Goal: Task Accomplishment & Management: Use online tool/utility

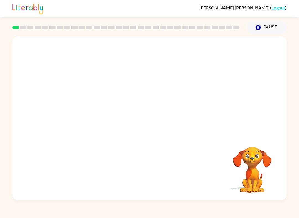
click at [250, 178] on video "Your browser must support playing .mp4 files to use Literably. Please try using…" at bounding box center [251, 166] width 55 height 55
click at [140, 117] on button "button" at bounding box center [149, 121] width 35 height 20
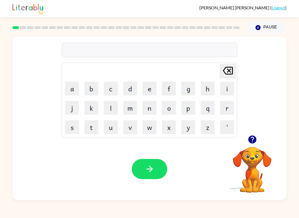
click at [93, 93] on button "b" at bounding box center [91, 89] width 14 height 14
click at [174, 109] on button "o" at bounding box center [169, 108] width 14 height 14
click at [217, 102] on td "q" at bounding box center [207, 108] width 19 height 19
click at [227, 113] on button "r" at bounding box center [227, 108] width 14 height 14
click at [128, 89] on button "d" at bounding box center [130, 89] width 14 height 14
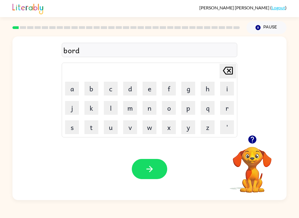
click at [148, 93] on button "e" at bounding box center [149, 89] width 14 height 14
click at [224, 106] on button "r" at bounding box center [227, 108] width 14 height 14
click at [150, 167] on icon "button" at bounding box center [150, 170] width 10 height 10
click at [254, 142] on icon "button" at bounding box center [252, 140] width 8 height 8
click at [224, 107] on button "r" at bounding box center [227, 108] width 14 height 14
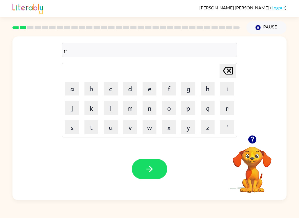
click at [112, 132] on button "u" at bounding box center [111, 128] width 14 height 14
click at [148, 105] on button "n" at bounding box center [149, 108] width 14 height 14
click at [127, 85] on button "d" at bounding box center [130, 89] width 14 height 14
click at [223, 70] on icon at bounding box center [228, 71] width 10 height 8
click at [223, 70] on icon "Delete Delete last character input" at bounding box center [227, 70] width 13 height 13
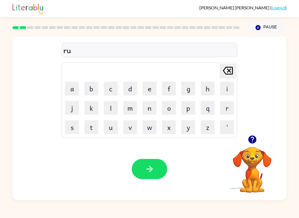
click at [225, 72] on icon "Delete Delete last character input" at bounding box center [227, 70] width 13 height 13
click at [161, 116] on td "o" at bounding box center [168, 108] width 19 height 19
click at [169, 109] on button "o" at bounding box center [169, 108] width 14 height 14
click at [106, 132] on button "u" at bounding box center [111, 128] width 14 height 14
click at [148, 109] on button "n" at bounding box center [149, 108] width 14 height 14
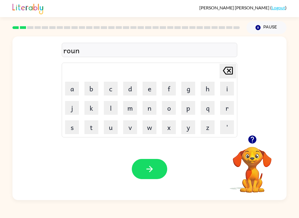
click at [131, 87] on button "d" at bounding box center [130, 89] width 14 height 14
click at [152, 173] on icon "button" at bounding box center [150, 170] width 10 height 10
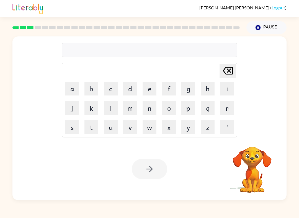
click at [133, 108] on button "m" at bounding box center [130, 108] width 14 height 14
click at [74, 88] on button "a" at bounding box center [72, 89] width 14 height 14
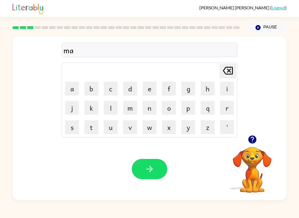
click at [113, 87] on button "c" at bounding box center [111, 89] width 14 height 14
click at [150, 111] on button "n" at bounding box center [149, 108] width 14 height 14
click at [225, 72] on icon "Delete Delete last character input" at bounding box center [227, 70] width 13 height 13
click at [207, 90] on button "h" at bounding box center [207, 89] width 14 height 14
click at [226, 89] on button "i" at bounding box center [227, 89] width 14 height 14
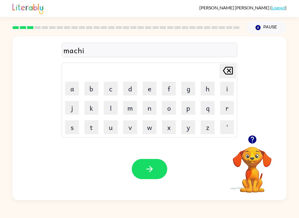
click at [143, 111] on button "n" at bounding box center [149, 108] width 14 height 14
click at [144, 89] on button "e" at bounding box center [149, 89] width 14 height 14
click at [160, 173] on button "button" at bounding box center [149, 169] width 35 height 20
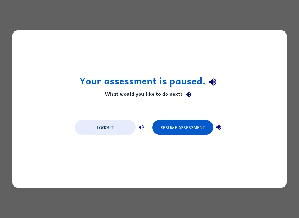
click at [192, 128] on button "Resume Assessment" at bounding box center [182, 127] width 61 height 15
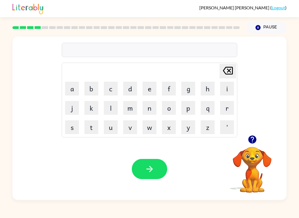
click at [88, 126] on button "t" at bounding box center [91, 128] width 14 height 14
click at [225, 111] on button "r" at bounding box center [227, 108] width 14 height 14
click at [72, 92] on button "a" at bounding box center [72, 89] width 14 height 14
click at [226, 84] on button "i" at bounding box center [227, 89] width 14 height 14
click at [146, 108] on button "n" at bounding box center [149, 108] width 14 height 14
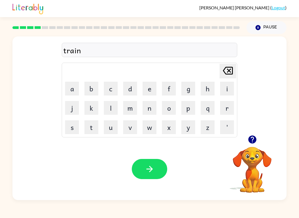
click at [144, 163] on button "button" at bounding box center [149, 169] width 35 height 20
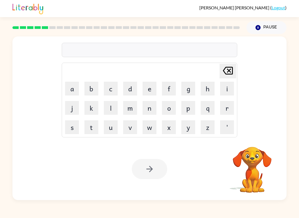
click at [150, 87] on button "e" at bounding box center [149, 89] width 14 height 14
click at [223, 70] on icon "Delete Delete last character input" at bounding box center [227, 70] width 13 height 13
click at [128, 88] on button "d" at bounding box center [130, 89] width 14 height 14
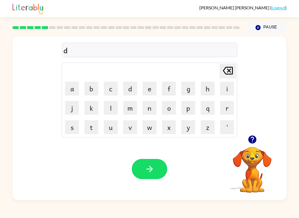
click at [149, 88] on button "e" at bounding box center [149, 89] width 14 height 14
click at [165, 89] on button "f" at bounding box center [169, 89] width 14 height 14
click at [147, 90] on button "e" at bounding box center [149, 89] width 14 height 14
click at [148, 109] on button "n" at bounding box center [149, 108] width 14 height 14
click at [71, 131] on button "s" at bounding box center [72, 128] width 14 height 14
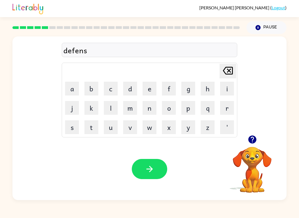
click at [223, 90] on button "i" at bounding box center [227, 89] width 14 height 14
click at [125, 131] on button "v" at bounding box center [130, 128] width 14 height 14
click at [147, 85] on button "e" at bounding box center [149, 89] width 14 height 14
click at [152, 172] on icon "button" at bounding box center [150, 170] width 10 height 10
click at [130, 134] on button "v" at bounding box center [130, 128] width 14 height 14
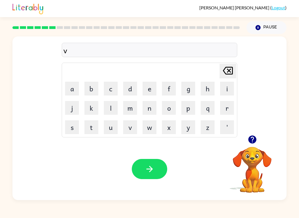
click at [74, 88] on button "a" at bounding box center [72, 89] width 14 height 14
click at [112, 86] on button "c" at bounding box center [111, 89] width 14 height 14
click at [73, 89] on button "a" at bounding box center [72, 89] width 14 height 14
click at [91, 124] on button "t" at bounding box center [91, 128] width 14 height 14
click at [226, 90] on button "i" at bounding box center [227, 89] width 14 height 14
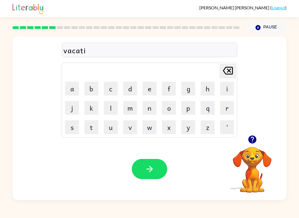
click at [166, 106] on button "o" at bounding box center [169, 108] width 14 height 14
click at [148, 112] on button "n" at bounding box center [149, 108] width 14 height 14
click at [147, 171] on icon "button" at bounding box center [150, 170] width 10 height 10
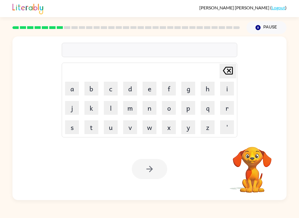
click at [186, 109] on button "p" at bounding box center [188, 108] width 14 height 14
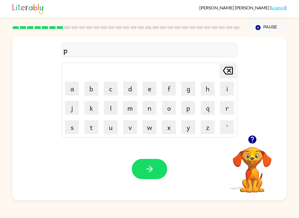
click at [101, 115] on td "l" at bounding box center [110, 108] width 19 height 19
click at [111, 132] on button "u" at bounding box center [111, 128] width 14 height 14
click at [133, 82] on button "d" at bounding box center [130, 89] width 14 height 14
click at [133, 81] on td "d" at bounding box center [130, 88] width 19 height 19
click at [124, 90] on button "d" at bounding box center [130, 89] width 14 height 14
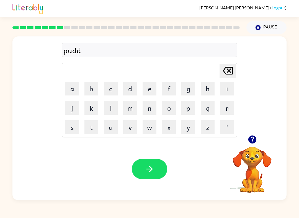
click at [107, 106] on button "l" at bounding box center [111, 108] width 14 height 14
click at [150, 87] on button "e" at bounding box center [149, 89] width 14 height 14
click at [229, 70] on icon "Delete Delete last character input" at bounding box center [227, 70] width 13 height 13
click at [232, 74] on icon at bounding box center [228, 71] width 10 height 8
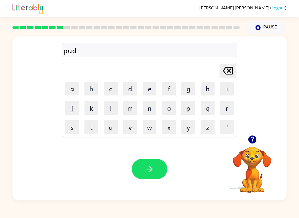
click at [231, 74] on icon "Delete Delete last character input" at bounding box center [227, 70] width 13 height 13
click at [249, 201] on div "Arcadio Garza-Gamundi ( Logout ) Pause Pause pu Delete Delete last character in…" at bounding box center [149, 109] width 299 height 218
click at [129, 87] on button "d" at bounding box center [130, 89] width 14 height 14
click at [112, 111] on button "l" at bounding box center [111, 108] width 14 height 14
click at [105, 108] on button "l" at bounding box center [111, 108] width 14 height 14
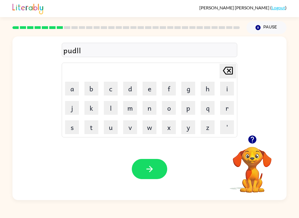
click at [143, 89] on button "e" at bounding box center [149, 89] width 14 height 14
click at [152, 163] on button "button" at bounding box center [149, 169] width 35 height 20
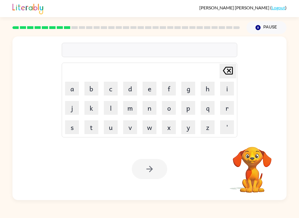
click at [128, 114] on button "m" at bounding box center [130, 108] width 14 height 14
click at [223, 88] on button "i" at bounding box center [227, 89] width 14 height 14
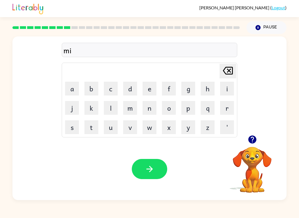
click at [221, 109] on button "r" at bounding box center [227, 108] width 14 height 14
click at [71, 82] on button "a" at bounding box center [72, 89] width 14 height 14
click at [109, 84] on button "c" at bounding box center [111, 89] width 14 height 14
click at [109, 107] on button "l" at bounding box center [111, 108] width 14 height 14
click at [148, 90] on button "e" at bounding box center [149, 89] width 14 height 14
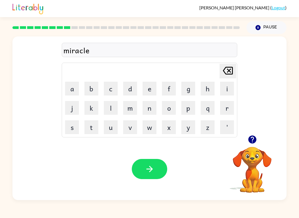
click at [152, 171] on icon "button" at bounding box center [150, 170] width 10 height 10
click at [131, 112] on button "m" at bounding box center [130, 108] width 14 height 14
click at [229, 84] on button "i" at bounding box center [227, 89] width 14 height 14
click at [129, 89] on button "d" at bounding box center [130, 89] width 14 height 14
click at [130, 106] on button "m" at bounding box center [130, 108] width 14 height 14
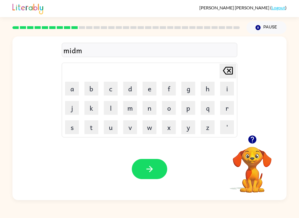
click at [165, 111] on button "o" at bounding box center [169, 108] width 14 height 14
click at [230, 108] on button "r" at bounding box center [227, 108] width 14 height 14
click at [146, 112] on button "n" at bounding box center [149, 108] width 14 height 14
click at [226, 90] on button "i" at bounding box center [227, 89] width 14 height 14
click at [150, 107] on button "n" at bounding box center [149, 108] width 14 height 14
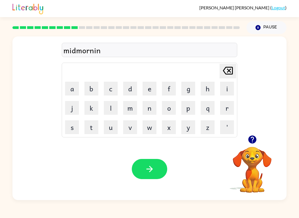
click at [191, 88] on button "g" at bounding box center [188, 89] width 14 height 14
click at [227, 72] on icon at bounding box center [228, 71] width 10 height 8
click at [228, 74] on icon "Delete Delete last character input" at bounding box center [227, 70] width 13 height 13
click at [227, 74] on icon "Delete Delete last character input" at bounding box center [227, 70] width 13 height 13
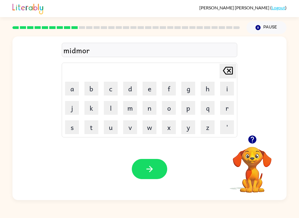
click at [221, 78] on div "Delete Delete last character input" at bounding box center [227, 71] width 13 height 14
click at [225, 109] on button "r" at bounding box center [227, 108] width 14 height 14
click at [225, 89] on button "i" at bounding box center [227, 89] width 14 height 14
click at [153, 105] on button "n" at bounding box center [149, 108] width 14 height 14
click at [187, 90] on button "g" at bounding box center [188, 89] width 14 height 14
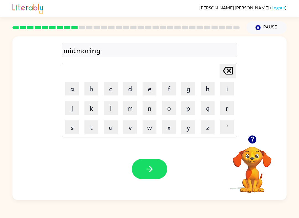
click at [225, 72] on icon "Delete Delete last character input" at bounding box center [227, 70] width 13 height 13
click at [222, 69] on icon "Delete Delete last character input" at bounding box center [227, 70] width 13 height 13
click at [143, 107] on button "n" at bounding box center [149, 108] width 14 height 14
click at [225, 89] on button "i" at bounding box center [227, 89] width 14 height 14
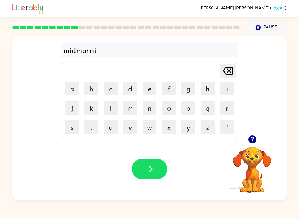
click at [144, 106] on button "n" at bounding box center [149, 108] width 14 height 14
click at [184, 90] on button "g" at bounding box center [188, 89] width 14 height 14
click at [141, 167] on button "button" at bounding box center [149, 169] width 35 height 20
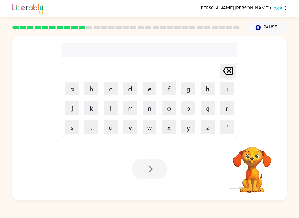
click at [129, 90] on button "d" at bounding box center [130, 89] width 14 height 14
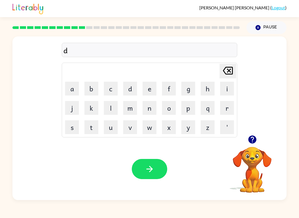
click at [248, 141] on icon "button" at bounding box center [252, 140] width 8 height 8
click at [228, 89] on button "i" at bounding box center [227, 89] width 14 height 14
click at [71, 130] on button "s" at bounding box center [72, 128] width 14 height 14
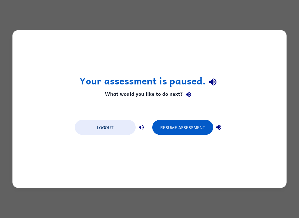
click at [174, 130] on button "Resume Assessment" at bounding box center [182, 127] width 61 height 15
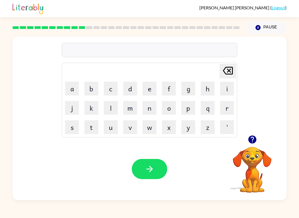
click at [126, 89] on button "d" at bounding box center [130, 89] width 14 height 14
click at [232, 91] on button "i" at bounding box center [227, 89] width 14 height 14
click at [70, 128] on button "s" at bounding box center [72, 128] width 14 height 14
click at [92, 131] on button "t" at bounding box center [91, 128] width 14 height 14
click at [226, 109] on button "r" at bounding box center [227, 108] width 14 height 14
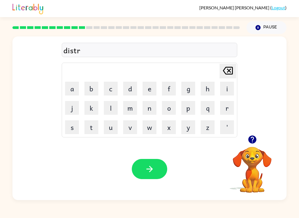
click at [109, 131] on button "u" at bounding box center [111, 128] width 14 height 14
click at [75, 127] on button "s" at bounding box center [72, 128] width 14 height 14
click at [87, 127] on button "t" at bounding box center [91, 128] width 14 height 14
click at [158, 168] on button "button" at bounding box center [149, 169] width 35 height 20
click at [227, 106] on button "r" at bounding box center [227, 108] width 14 height 14
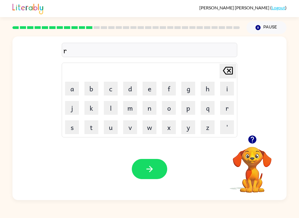
click at [166, 108] on button "o" at bounding box center [169, 108] width 14 height 14
click at [69, 88] on button "a" at bounding box center [72, 89] width 14 height 14
click at [130, 91] on button "d" at bounding box center [130, 89] width 14 height 14
click at [144, 164] on button "button" at bounding box center [149, 169] width 35 height 20
click at [108, 130] on button "u" at bounding box center [111, 128] width 14 height 14
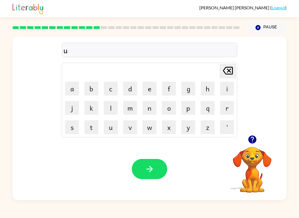
click at [184, 110] on button "p" at bounding box center [188, 108] width 14 height 14
click at [184, 89] on button "g" at bounding box center [188, 89] width 14 height 14
click at [225, 112] on button "r" at bounding box center [227, 108] width 14 height 14
click at [65, 86] on button "a" at bounding box center [72, 89] width 14 height 14
click at [129, 88] on button "d" at bounding box center [130, 89] width 14 height 14
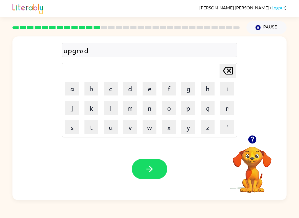
click at [148, 84] on button "e" at bounding box center [149, 89] width 14 height 14
click at [151, 172] on icon "button" at bounding box center [150, 170] width 10 height 10
click at [127, 105] on button "m" at bounding box center [130, 108] width 14 height 14
click at [70, 84] on button "a" at bounding box center [72, 89] width 14 height 14
click at [127, 87] on button "d" at bounding box center [130, 89] width 14 height 14
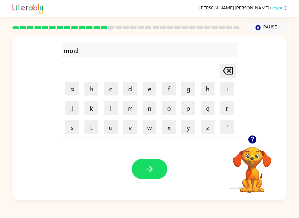
click at [148, 111] on button "n" at bounding box center [149, 108] width 14 height 14
click at [72, 89] on button "a" at bounding box center [72, 89] width 14 height 14
click at [221, 72] on icon "Delete Delete last character input" at bounding box center [227, 70] width 13 height 13
click at [146, 86] on button "e" at bounding box center [149, 89] width 14 height 14
click at [71, 126] on button "s" at bounding box center [72, 128] width 14 height 14
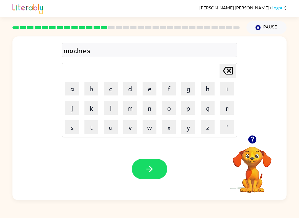
click at [154, 172] on icon "button" at bounding box center [150, 170] width 10 height 10
click at [86, 93] on button "b" at bounding box center [91, 89] width 14 height 14
click at [165, 108] on button "o" at bounding box center [169, 108] width 14 height 14
click at [148, 109] on button "n" at bounding box center [149, 108] width 14 height 14
click at [114, 139] on div "Your browser must support playing .mp4 files to use Literably. Please try using…" at bounding box center [149, 169] width 274 height 62
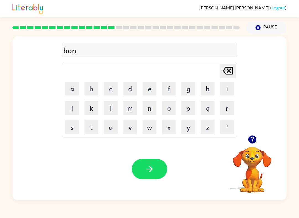
click at [111, 131] on button "u" at bounding box center [111, 128] width 14 height 14
click at [69, 129] on button "s" at bounding box center [72, 128] width 14 height 14
click at [156, 167] on button "button" at bounding box center [149, 169] width 35 height 20
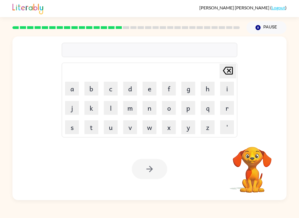
click at [0, 206] on div "Arcadio Garza-Gamundi ( Logout ) Pause Pause Delete Delete last character input…" at bounding box center [149, 109] width 299 height 218
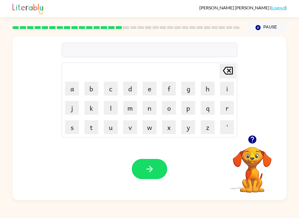
click at [65, 114] on button "j" at bounding box center [72, 108] width 14 height 14
click at [220, 72] on button "Delete Delete last character input" at bounding box center [227, 71] width 17 height 15
click at [68, 134] on button "s" at bounding box center [72, 128] width 14 height 14
click at [147, 126] on button "w" at bounding box center [149, 128] width 14 height 14
click at [168, 109] on button "o" at bounding box center [169, 108] width 14 height 14
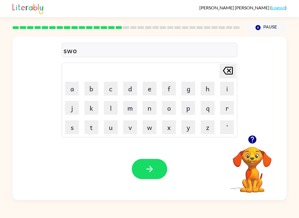
click at [223, 108] on button "r" at bounding box center [227, 108] width 14 height 14
click at [125, 105] on button "m" at bounding box center [130, 108] width 14 height 14
click at [152, 170] on icon "button" at bounding box center [149, 169] width 6 height 6
click at [218, 109] on td "r" at bounding box center [226, 108] width 19 height 19
click at [223, 110] on button "r" at bounding box center [227, 108] width 14 height 14
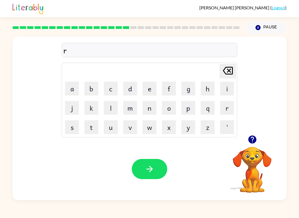
click at [69, 86] on button "a" at bounding box center [72, 89] width 14 height 14
click at [129, 107] on button "m" at bounding box center [130, 108] width 14 height 14
click at [145, 171] on icon "button" at bounding box center [150, 170] width 10 height 10
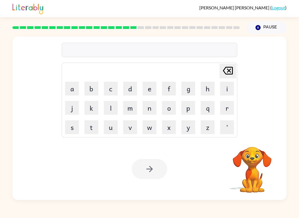
click at [91, 90] on button "b" at bounding box center [91, 89] width 14 height 14
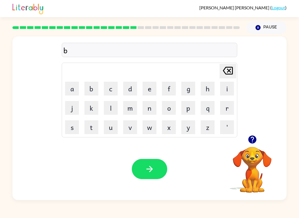
click at [230, 109] on button "r" at bounding box center [227, 108] width 14 height 14
click at [225, 89] on button "i" at bounding box center [227, 89] width 14 height 14
click at [129, 115] on button "m" at bounding box center [130, 108] width 14 height 14
click at [225, 90] on button "i" at bounding box center [227, 89] width 14 height 14
click at [151, 109] on button "n" at bounding box center [149, 108] width 14 height 14
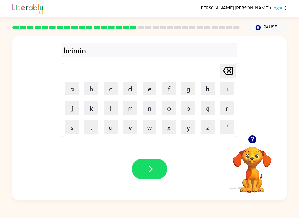
click at [184, 92] on button "g" at bounding box center [188, 89] width 14 height 14
click at [151, 167] on icon "button" at bounding box center [150, 170] width 10 height 10
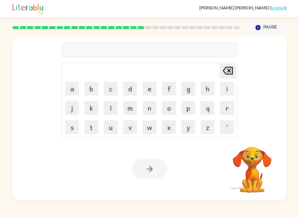
click at [227, 103] on button "r" at bounding box center [227, 108] width 14 height 14
click at [225, 89] on button "i" at bounding box center [227, 89] width 14 height 14
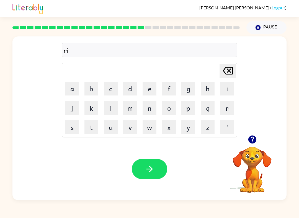
click at [71, 127] on button "s" at bounding box center [72, 128] width 14 height 14
click at [113, 85] on button "c" at bounding box center [111, 89] width 14 height 14
click at [91, 109] on button "k" at bounding box center [91, 108] width 14 height 14
click at [225, 90] on button "i" at bounding box center [227, 89] width 14 height 14
click at [146, 87] on button "e" at bounding box center [149, 89] width 14 height 14
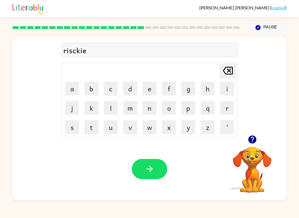
click at [74, 127] on button "s" at bounding box center [72, 128] width 14 height 14
click at [155, 173] on button "button" at bounding box center [149, 169] width 35 height 20
click at [71, 83] on button "a" at bounding box center [72, 89] width 14 height 14
click at [226, 109] on button "r" at bounding box center [227, 108] width 14 height 14
click at [145, 167] on icon "button" at bounding box center [150, 170] width 10 height 10
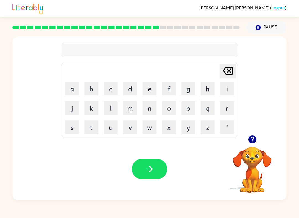
click at [253, 138] on icon "button" at bounding box center [252, 140] width 10 height 10
click at [249, 152] on video "Your browser must support playing .mp4 files to use Literably. Please try using…" at bounding box center [251, 166] width 55 height 55
click at [245, 140] on button "button" at bounding box center [252, 140] width 14 height 14
click at [167, 91] on button "f" at bounding box center [169, 89] width 14 height 14
click at [168, 109] on button "o" at bounding box center [169, 108] width 14 height 14
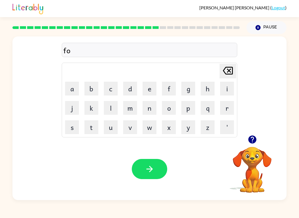
click at [107, 111] on button "l" at bounding box center [111, 108] width 14 height 14
click at [168, 111] on button "o" at bounding box center [169, 108] width 14 height 14
click at [147, 127] on button "w" at bounding box center [149, 128] width 14 height 14
click at [148, 87] on button "e" at bounding box center [149, 89] width 14 height 14
click at [129, 82] on button "d" at bounding box center [130, 89] width 14 height 14
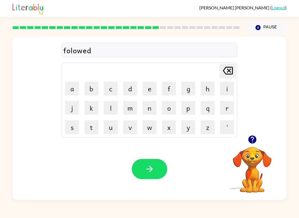
click at [243, 135] on div at bounding box center [251, 140] width 55 height 14
click at [250, 140] on icon "button" at bounding box center [252, 140] width 8 height 8
click at [161, 177] on button "button" at bounding box center [149, 169] width 35 height 20
click at [113, 88] on button "c" at bounding box center [111, 89] width 14 height 14
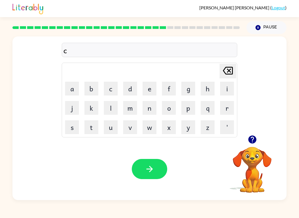
click at [147, 88] on button "e" at bounding box center [149, 89] width 14 height 14
click at [148, 108] on button "n" at bounding box center [149, 108] width 14 height 14
click at [90, 127] on button "t" at bounding box center [91, 128] width 14 height 14
click at [149, 92] on button "e" at bounding box center [149, 89] width 14 height 14
click at [182, 113] on button "p" at bounding box center [188, 108] width 14 height 14
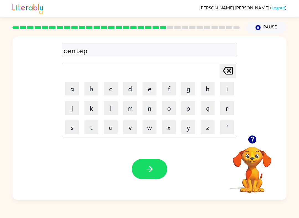
click at [153, 91] on button "e" at bounding box center [149, 89] width 14 height 14
click at [125, 91] on button "d" at bounding box center [130, 89] width 14 height 14
click at [146, 149] on div "Your browser must support playing .mp4 files to use Literably. Please try using…" at bounding box center [149, 169] width 274 height 62
click at [147, 170] on icon "button" at bounding box center [150, 170] width 10 height 10
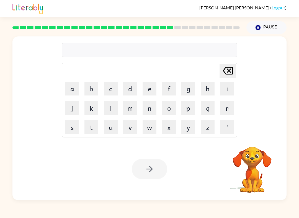
click at [269, 172] on video "Your browser must support playing .mp4 files to use Literably. Please try using…" at bounding box center [251, 166] width 55 height 55
click at [265, 138] on div "Delete Delete last character input a b c d e f g h i j k l m n o p q r s t u v …" at bounding box center [149, 118] width 274 height 164
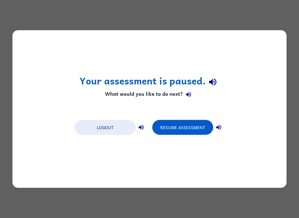
click at [192, 129] on button "Resume Assessment" at bounding box center [182, 127] width 61 height 15
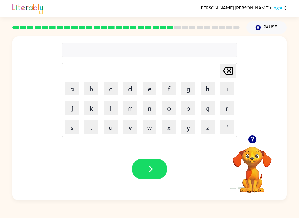
click at [64, 122] on td "s" at bounding box center [71, 127] width 19 height 19
click at [73, 128] on button "s" at bounding box center [72, 128] width 14 height 14
click at [109, 134] on button "u" at bounding box center [111, 128] width 14 height 14
click at [67, 152] on div "Your browser must support playing .mp4 files to use Literably. Please try using…" at bounding box center [149, 169] width 274 height 62
click at [69, 131] on button "s" at bounding box center [72, 128] width 14 height 14
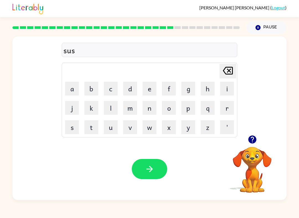
click at [92, 130] on button "t" at bounding box center [91, 128] width 14 height 14
click at [64, 87] on td "a" at bounding box center [71, 88] width 19 height 19
click at [64, 92] on td "a" at bounding box center [71, 88] width 19 height 19
click at [63, 94] on td "a" at bounding box center [71, 88] width 19 height 19
click at [67, 85] on button "a" at bounding box center [72, 89] width 14 height 14
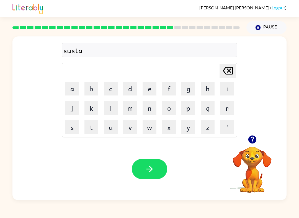
click at [225, 91] on button "i" at bounding box center [227, 89] width 14 height 14
click at [147, 110] on button "n" at bounding box center [149, 108] width 14 height 14
click at [145, 169] on icon "button" at bounding box center [150, 170] width 10 height 10
click at [253, 135] on icon "button" at bounding box center [252, 140] width 10 height 10
click at [163, 90] on button "f" at bounding box center [169, 89] width 14 height 14
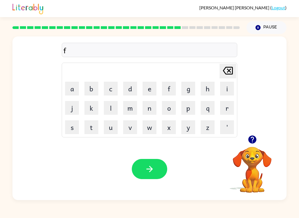
click at [166, 109] on button "o" at bounding box center [169, 108] width 14 height 14
click at [109, 108] on button "l" at bounding box center [111, 108] width 14 height 14
click at [167, 110] on button "o" at bounding box center [169, 108] width 14 height 14
click at [148, 133] on button "w" at bounding box center [149, 128] width 14 height 14
click at [151, 92] on button "e" at bounding box center [149, 89] width 14 height 14
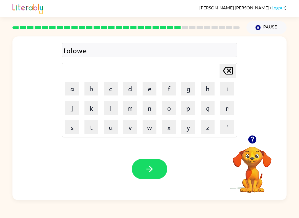
click at [131, 88] on button "d" at bounding box center [130, 89] width 14 height 14
click at [160, 171] on button "button" at bounding box center [149, 169] width 35 height 20
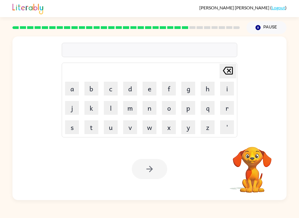
click at [251, 165] on video "Your browser must support playing .mp4 files to use Literably. Please try using…" at bounding box center [251, 166] width 55 height 55
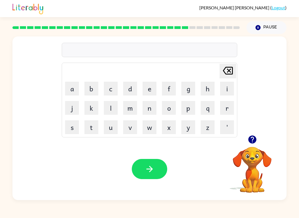
click at [248, 171] on video "Your browser must support playing .mp4 files to use Literably. Please try using…" at bounding box center [251, 166] width 55 height 55
click at [255, 139] on icon "button" at bounding box center [252, 140] width 8 height 8
click at [227, 112] on button "r" at bounding box center [227, 108] width 14 height 14
click at [146, 95] on button "e" at bounding box center [149, 89] width 14 height 14
click at [124, 113] on button "m" at bounding box center [130, 108] width 14 height 14
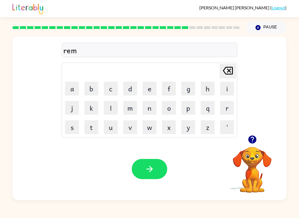
click at [225, 67] on icon "Delete Delete last character input" at bounding box center [227, 70] width 13 height 13
click at [110, 109] on button "l" at bounding box center [111, 108] width 14 height 14
click at [73, 85] on button "a" at bounding box center [72, 89] width 14 height 14
click at [92, 129] on button "t" at bounding box center [91, 128] width 14 height 14
click at [145, 93] on button "e" at bounding box center [149, 89] width 14 height 14
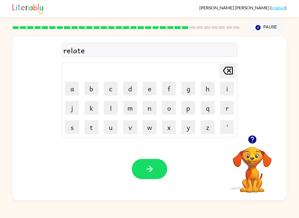
click at [128, 89] on button "d" at bounding box center [130, 89] width 14 height 14
click at [144, 167] on button "button" at bounding box center [149, 169] width 35 height 20
click at [252, 137] on icon "button" at bounding box center [252, 140] width 8 height 8
click at [189, 91] on button "g" at bounding box center [188, 89] width 14 height 14
click at [170, 108] on button "o" at bounding box center [169, 108] width 14 height 14
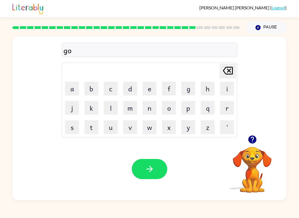
click at [89, 89] on button "b" at bounding box center [91, 89] width 14 height 14
click at [115, 109] on button "l" at bounding box center [111, 108] width 14 height 14
click at [223, 89] on button "i" at bounding box center [227, 89] width 14 height 14
click at [148, 110] on button "n" at bounding box center [149, 108] width 14 height 14
click at [155, 168] on button "button" at bounding box center [149, 169] width 35 height 20
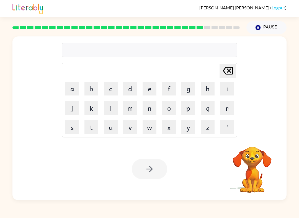
click at [286, 213] on div "Arcadio Garza-Gamundi ( Logout ) Pause Pause Delete Delete last character input…" at bounding box center [149, 109] width 299 height 218
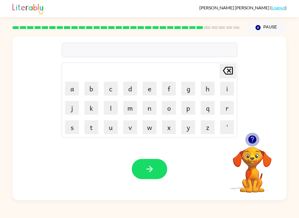
click at [254, 136] on icon "button" at bounding box center [252, 140] width 10 height 10
click at [106, 111] on button "l" at bounding box center [111, 108] width 14 height 14
click at [109, 128] on button "u" at bounding box center [111, 128] width 14 height 14
click at [129, 112] on button "m" at bounding box center [130, 108] width 14 height 14
click at [96, 90] on button "b" at bounding box center [91, 89] width 14 height 14
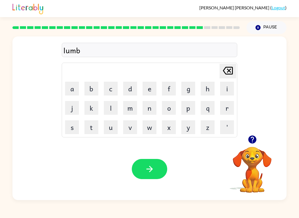
click at [146, 87] on button "e" at bounding box center [149, 89] width 14 height 14
click at [226, 105] on button "r" at bounding box center [227, 108] width 14 height 14
click at [69, 105] on button "j" at bounding box center [72, 108] width 14 height 14
click at [112, 94] on button "c" at bounding box center [111, 89] width 14 height 14
click at [94, 108] on button "k" at bounding box center [91, 108] width 14 height 14
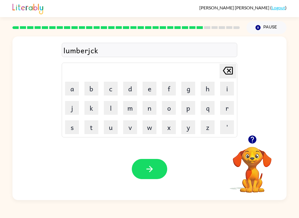
click at [153, 165] on icon "button" at bounding box center [150, 170] width 10 height 10
click at [166, 113] on button "o" at bounding box center [169, 108] width 14 height 14
click at [131, 108] on button "m" at bounding box center [130, 108] width 14 height 14
click at [194, 106] on button "p" at bounding box center [188, 108] width 14 height 14
click at [226, 92] on button "i" at bounding box center [227, 89] width 14 height 14
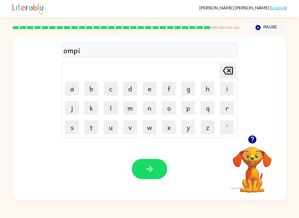
click at [223, 74] on icon "Delete Delete last character input" at bounding box center [227, 70] width 13 height 13
click at [225, 75] on icon "Delete Delete last character input" at bounding box center [227, 70] width 13 height 13
click at [225, 74] on icon "Delete Delete last character input" at bounding box center [227, 70] width 13 height 13
click at [222, 72] on icon "Delete Delete last character input" at bounding box center [227, 70] width 13 height 13
click at [111, 88] on button "c" at bounding box center [111, 89] width 14 height 14
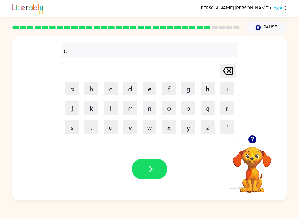
click at [172, 108] on button "o" at bounding box center [169, 108] width 14 height 14
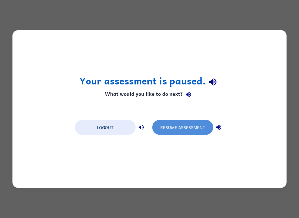
click at [190, 131] on button "Resume Assessment" at bounding box center [182, 127] width 61 height 15
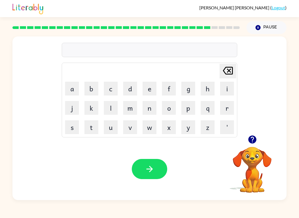
click at [253, 137] on icon "button" at bounding box center [252, 140] width 8 height 8
click at [226, 87] on button "i" at bounding box center [227, 89] width 14 height 14
click at [228, 70] on icon at bounding box center [228, 71] width 10 height 8
click at [187, 103] on button "p" at bounding box center [188, 108] width 14 height 14
click at [225, 88] on button "i" at bounding box center [227, 89] width 14 height 14
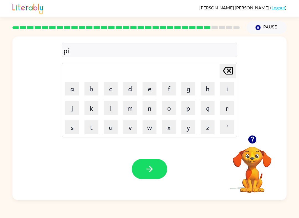
click at [228, 72] on icon "Delete Delete last character input" at bounding box center [227, 70] width 13 height 13
click at [147, 88] on button "e" at bounding box center [149, 89] width 14 height 14
click at [225, 92] on button "i" at bounding box center [227, 89] width 14 height 14
click at [225, 108] on button "r" at bounding box center [227, 108] width 14 height 14
click at [154, 91] on button "e" at bounding box center [149, 89] width 14 height 14
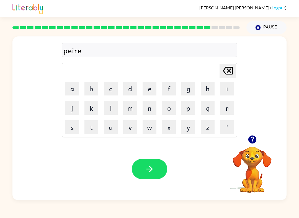
click at [73, 126] on button "s" at bounding box center [72, 128] width 14 height 14
click at [151, 172] on icon "button" at bounding box center [150, 170] width 10 height 10
click at [92, 129] on button "t" at bounding box center [91, 128] width 14 height 14
click at [205, 88] on button "h" at bounding box center [207, 89] width 14 height 14
click at [226, 88] on button "i" at bounding box center [227, 89] width 14 height 14
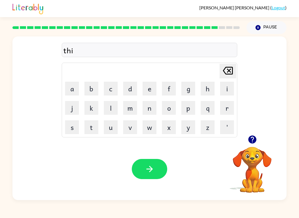
click at [150, 111] on button "n" at bounding box center [149, 108] width 14 height 14
click at [133, 178] on div at bounding box center [149, 169] width 35 height 20
click at [145, 168] on icon "button" at bounding box center [150, 170] width 10 height 10
click at [253, 140] on icon "button" at bounding box center [252, 140] width 8 height 8
click at [71, 131] on button "s" at bounding box center [72, 128] width 14 height 14
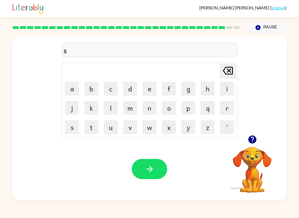
click at [166, 111] on button "o" at bounding box center [169, 108] width 14 height 14
click at [130, 127] on button "v" at bounding box center [130, 128] width 14 height 14
click at [148, 86] on button "e" at bounding box center [149, 89] width 14 height 14
click at [228, 111] on button "r" at bounding box center [227, 108] width 14 height 14
click at [255, 145] on button "button" at bounding box center [252, 140] width 14 height 14
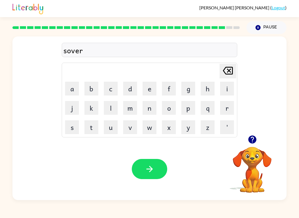
click at [154, 128] on button "w" at bounding box center [149, 128] width 14 height 14
click at [69, 93] on button "a" at bounding box center [72, 89] width 14 height 14
click at [233, 112] on button "r" at bounding box center [227, 108] width 14 height 14
click at [151, 89] on button "e" at bounding box center [149, 89] width 14 height 14
click at [150, 176] on button "button" at bounding box center [149, 169] width 35 height 20
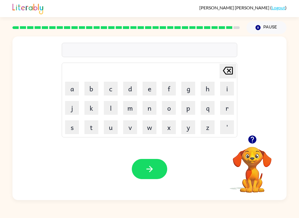
click at [134, 155] on div "Your browser must support playing .mp4 files to use Literably. Please try using…" at bounding box center [149, 169] width 274 height 62
click at [251, 140] on icon "button" at bounding box center [252, 140] width 8 height 8
click at [116, 126] on button "u" at bounding box center [111, 128] width 14 height 14
click at [145, 108] on button "n" at bounding box center [149, 108] width 14 height 14
click at [69, 86] on button "a" at bounding box center [72, 89] width 14 height 14
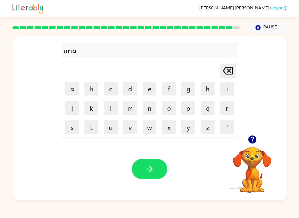
click at [170, 92] on button "f" at bounding box center [169, 89] width 14 height 14
click at [220, 107] on button "r" at bounding box center [227, 108] width 14 height 14
click at [66, 90] on button "a" at bounding box center [72, 89] width 14 height 14
click at [227, 90] on button "i" at bounding box center [227, 89] width 14 height 14
click at [130, 89] on button "d" at bounding box center [130, 89] width 14 height 14
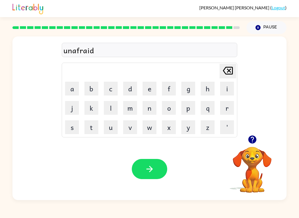
click at [146, 167] on icon "button" at bounding box center [150, 170] width 10 height 10
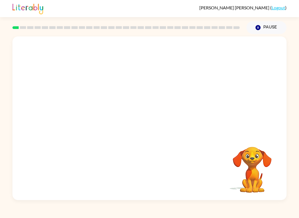
click at [158, 172] on div "Your browser must support playing .mp4 files to use Literably. Please try using…" at bounding box center [149, 118] width 274 height 164
click at [136, 129] on button "button" at bounding box center [149, 121] width 35 height 20
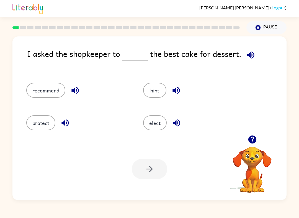
click at [157, 126] on button "elect" at bounding box center [155, 123] width 24 height 15
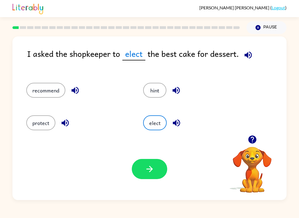
click at [154, 178] on button "button" at bounding box center [149, 169] width 35 height 20
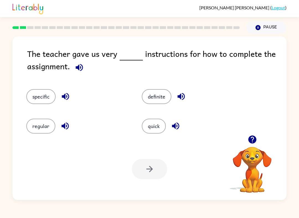
click at [29, 100] on button "specific" at bounding box center [40, 96] width 29 height 15
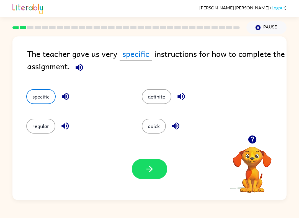
click at [151, 178] on button "button" at bounding box center [149, 169] width 35 height 20
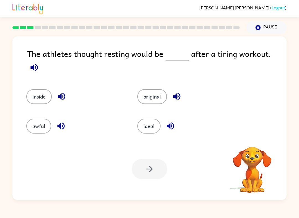
click at [193, 217] on div "[PERSON_NAME] ( Logout ) Pause Pause The athletes thought resting would be afte…" at bounding box center [149, 109] width 299 height 218
click at [151, 89] on button "original" at bounding box center [152, 96] width 30 height 15
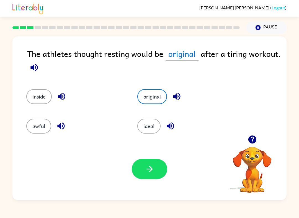
click at [152, 176] on button "button" at bounding box center [149, 169] width 35 height 20
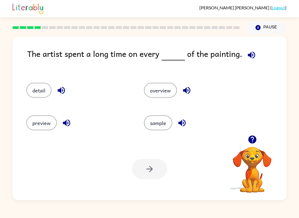
click at [34, 84] on button "detail" at bounding box center [38, 90] width 25 height 15
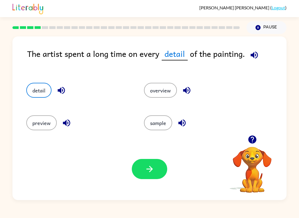
click at [150, 174] on icon "button" at bounding box center [150, 170] width 10 height 10
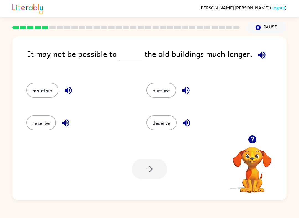
click at [46, 96] on button "maintain" at bounding box center [42, 90] width 32 height 15
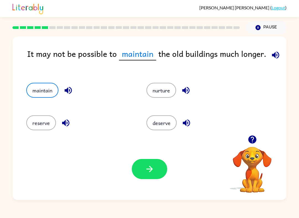
click at [139, 182] on div "Your browser must support playing .mp4 files to use Literably. Please try using…" at bounding box center [149, 169] width 274 height 62
click at [143, 158] on div "Your browser must support playing .mp4 files to use Literably. Please try using…" at bounding box center [149, 169] width 274 height 62
click at [145, 169] on icon "button" at bounding box center [150, 170] width 10 height 10
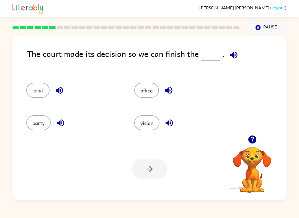
click at [34, 87] on button "trial" at bounding box center [37, 90] width 23 height 15
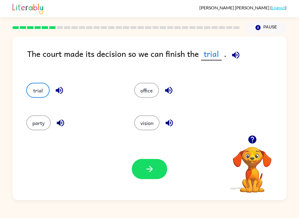
click at [34, 120] on button "party" at bounding box center [38, 123] width 24 height 15
click at [150, 165] on icon "button" at bounding box center [150, 170] width 10 height 10
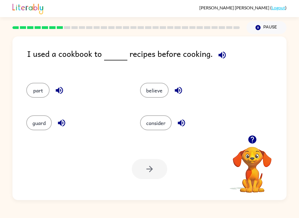
click at [39, 90] on button "part" at bounding box center [37, 90] width 23 height 15
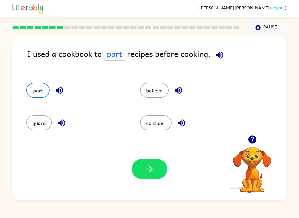
click at [159, 90] on button "believe" at bounding box center [154, 90] width 28 height 15
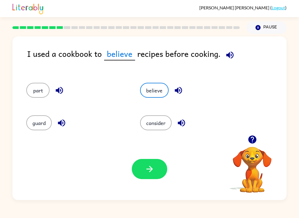
click at [157, 129] on button "consider" at bounding box center [156, 123] width 32 height 15
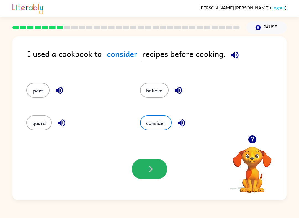
click at [154, 175] on button "button" at bounding box center [149, 169] width 35 height 20
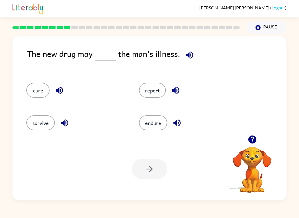
click at [164, 90] on button "report" at bounding box center [152, 90] width 27 height 15
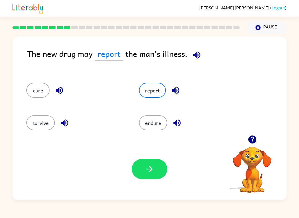
click at [163, 161] on button "button" at bounding box center [149, 169] width 35 height 20
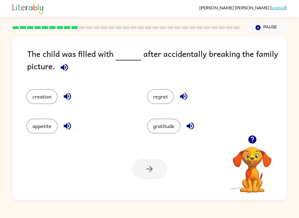
click at [163, 91] on button "regret" at bounding box center [160, 96] width 27 height 15
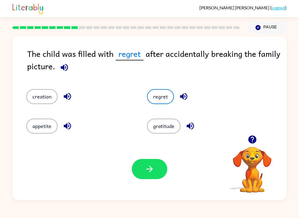
click at [41, 124] on button "appetite" at bounding box center [41, 126] width 31 height 15
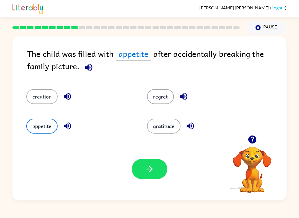
click at [49, 99] on button "creation" at bounding box center [41, 96] width 31 height 15
click at [163, 100] on button "regret" at bounding box center [160, 96] width 27 height 15
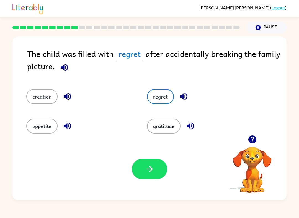
click at [162, 178] on button "button" at bounding box center [149, 169] width 35 height 20
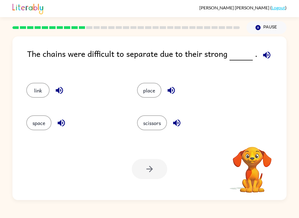
click at [220, 217] on div "[PERSON_NAME] ( Logout ) Pause Pause The chains were difficult to separate due …" at bounding box center [149, 109] width 299 height 218
click at [120, 217] on div "[PERSON_NAME] ( Logout ) Pause Pause The chains were difficult to separate due …" at bounding box center [149, 109] width 299 height 218
click at [147, 92] on button "place" at bounding box center [149, 90] width 24 height 15
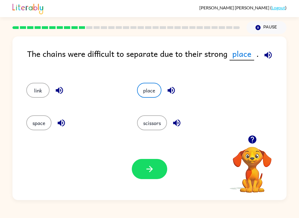
click at [29, 130] on div "space" at bounding box center [75, 123] width 98 height 15
click at [40, 125] on button "space" at bounding box center [38, 123] width 25 height 15
click at [155, 174] on button "button" at bounding box center [149, 169] width 35 height 20
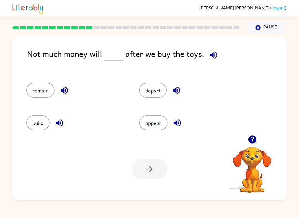
click at [153, 121] on button "appear" at bounding box center [153, 123] width 28 height 15
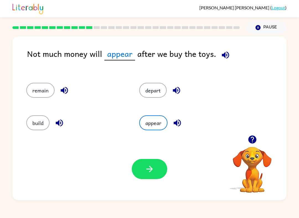
click at [144, 175] on button "button" at bounding box center [149, 169] width 35 height 20
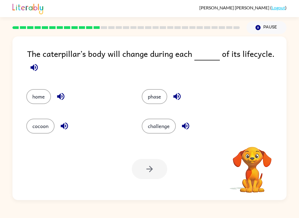
click at [223, 214] on div "[PERSON_NAME] ( Logout ) Pause Pause The caterpillar’s body will change during …" at bounding box center [149, 109] width 299 height 218
click at [226, 216] on div "[PERSON_NAME] ( Logout ) Pause Pause The caterpillar’s body will change during …" at bounding box center [149, 109] width 299 height 218
click at [115, 217] on div "[PERSON_NAME] ( Logout ) Pause Pause The caterpillar’s body will change during …" at bounding box center [149, 109] width 299 height 218
click at [151, 100] on button "phase" at bounding box center [154, 96] width 25 height 15
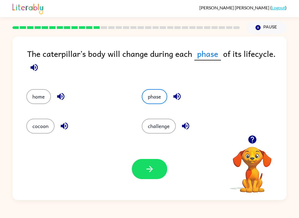
click at [151, 175] on button "button" at bounding box center [149, 169] width 35 height 20
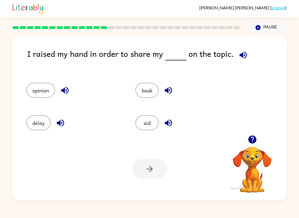
click at [36, 93] on button "opinion" at bounding box center [40, 90] width 29 height 15
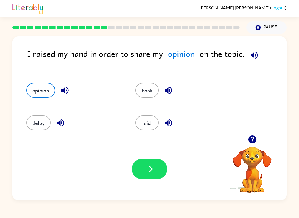
click at [152, 168] on icon "button" at bounding box center [150, 170] width 10 height 10
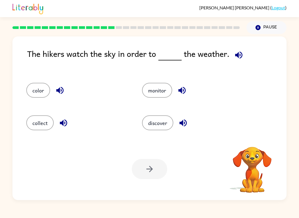
click at [232, 217] on div "[PERSON_NAME] ( Logout ) Pause Pause The hikers watch the sky in order to the w…" at bounding box center [149, 109] width 299 height 218
click at [169, 91] on button "monitor" at bounding box center [157, 90] width 30 height 15
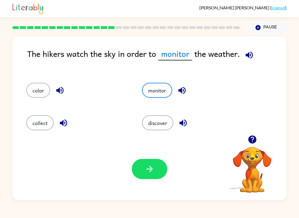
click at [141, 183] on div "Your browser must support playing .mp4 files to use Literably. Please try using…" at bounding box center [149, 169] width 274 height 62
click at [151, 175] on button "button" at bounding box center [149, 169] width 35 height 20
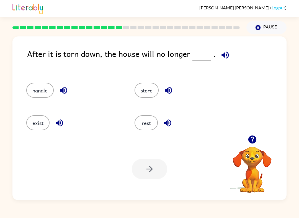
click at [35, 119] on button "exist" at bounding box center [37, 123] width 23 height 15
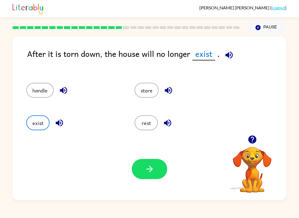
click at [155, 177] on button "button" at bounding box center [149, 169] width 35 height 20
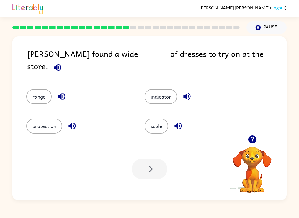
click at [37, 89] on button "range" at bounding box center [38, 96] width 25 height 15
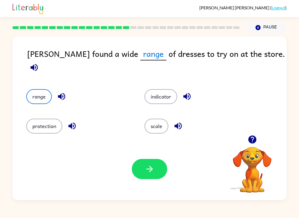
click at [143, 185] on div "Your browser must support playing .mp4 files to use Literably. Please try using…" at bounding box center [149, 169] width 274 height 62
click at [145, 173] on icon "button" at bounding box center [150, 170] width 10 height 10
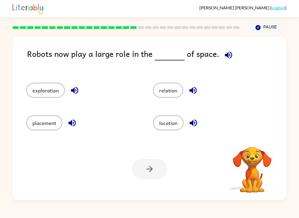
click at [166, 88] on button "relation" at bounding box center [168, 90] width 30 height 15
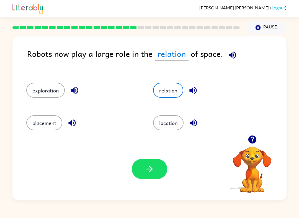
click at [48, 91] on button "exploration" at bounding box center [45, 90] width 38 height 15
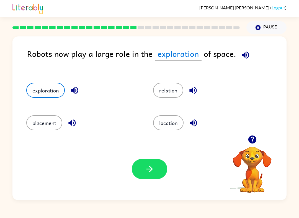
click at [149, 168] on icon "button" at bounding box center [150, 170] width 10 height 10
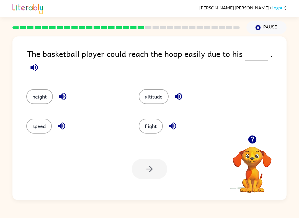
click at [208, 217] on div "[PERSON_NAME] ( Logout ) Pause Pause The basketball player could reach the hoop…" at bounding box center [149, 109] width 299 height 218
click at [30, 89] on button "height" at bounding box center [39, 96] width 27 height 15
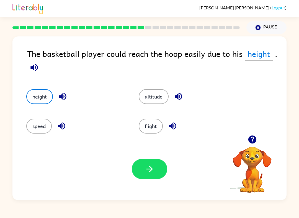
click at [148, 170] on icon "button" at bounding box center [149, 169] width 6 height 6
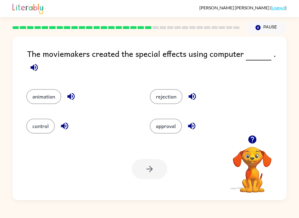
click at [47, 98] on button "animation" at bounding box center [43, 96] width 35 height 15
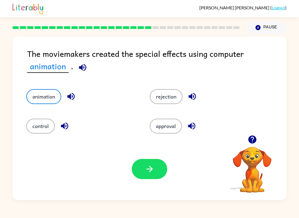
click at [148, 178] on button "button" at bounding box center [149, 169] width 35 height 20
click at [148, 178] on div at bounding box center [149, 169] width 35 height 20
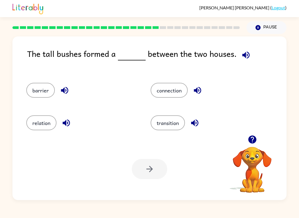
click at [39, 95] on button "barrier" at bounding box center [40, 90] width 28 height 15
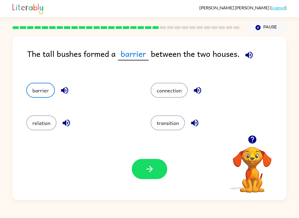
click at [145, 174] on button "button" at bounding box center [149, 169] width 35 height 20
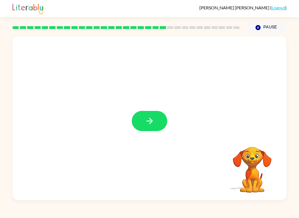
click at [160, 125] on button "button" at bounding box center [149, 121] width 35 height 20
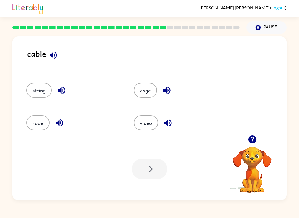
click at [291, 90] on div "cable string cage rope video Your browser must support playing .mp4 files to us…" at bounding box center [149, 117] width 299 height 166
click at [41, 120] on button "rope" at bounding box center [37, 123] width 23 height 15
click at [151, 171] on icon "button" at bounding box center [149, 169] width 6 height 6
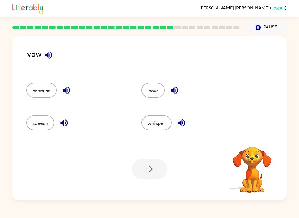
click at [263, 95] on div "promise bow speech whisper" at bounding box center [149, 105] width 263 height 61
click at [46, 56] on icon "button" at bounding box center [48, 54] width 7 height 7
click at [139, 173] on div at bounding box center [149, 169] width 35 height 20
click at [153, 85] on button "bow" at bounding box center [152, 90] width 23 height 15
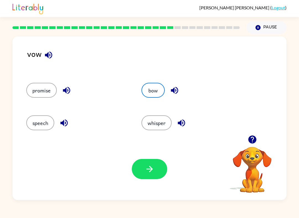
click at [145, 167] on icon "button" at bounding box center [150, 170] width 10 height 10
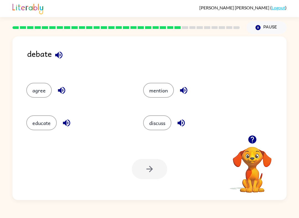
click at [147, 129] on button "discuss" at bounding box center [157, 123] width 28 height 15
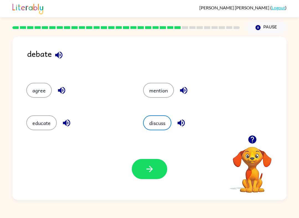
click at [147, 168] on icon "button" at bounding box center [150, 170] width 10 height 10
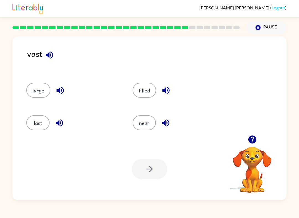
click at [36, 122] on button "last" at bounding box center [37, 123] width 23 height 15
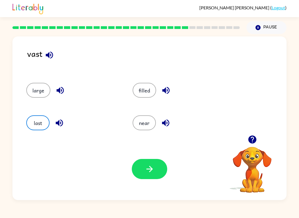
click at [139, 168] on button "button" at bounding box center [149, 169] width 35 height 20
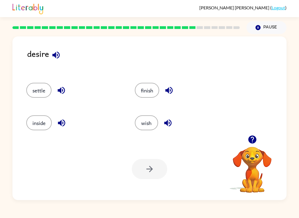
click at [144, 121] on button "wish" at bounding box center [146, 123] width 23 height 15
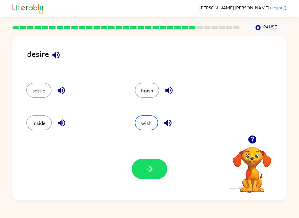
click at [148, 168] on icon "button" at bounding box center [150, 170] width 10 height 10
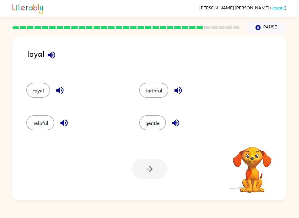
click at [68, 217] on div "[PERSON_NAME] ( Logout ) Pause Pause loyal royal faithful helpful gentle Your b…" at bounding box center [149, 109] width 299 height 218
click at [36, 93] on button "royal" at bounding box center [38, 90] width 24 height 15
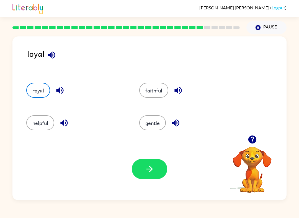
click at [144, 168] on button "button" at bounding box center [149, 169] width 35 height 20
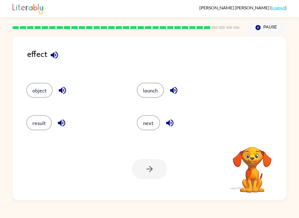
click at [40, 91] on button "object" at bounding box center [39, 90] width 26 height 15
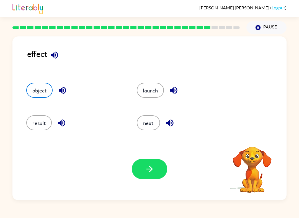
click at [158, 176] on button "button" at bounding box center [149, 169] width 35 height 20
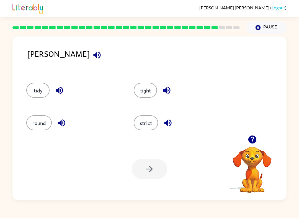
click at [92, 60] on icon "button" at bounding box center [97, 55] width 10 height 10
click at [136, 128] on button "strict" at bounding box center [146, 123] width 24 height 15
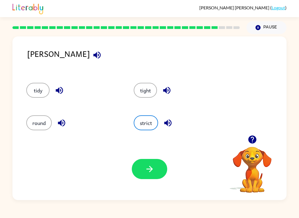
click at [146, 170] on icon "button" at bounding box center [150, 170] width 10 height 10
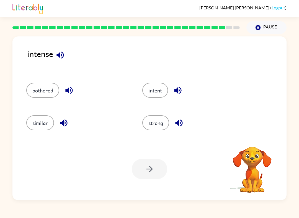
click at [151, 126] on button "strong" at bounding box center [155, 123] width 27 height 15
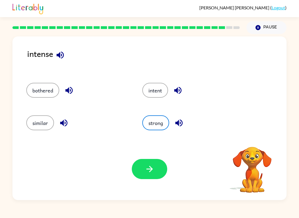
click at [141, 168] on button "button" at bounding box center [149, 169] width 35 height 20
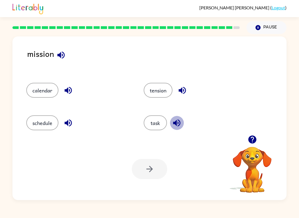
click at [153, 168] on div at bounding box center [149, 169] width 35 height 20
click at [181, 127] on icon "button" at bounding box center [177, 123] width 10 height 10
click at [166, 121] on button "task" at bounding box center [155, 123] width 23 height 15
click at [159, 121] on button "task" at bounding box center [155, 123] width 23 height 15
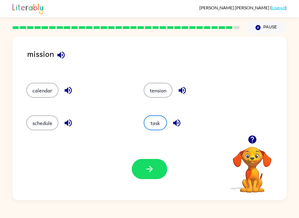
click at [159, 121] on button "task" at bounding box center [155, 123] width 23 height 15
click at [146, 163] on button "button" at bounding box center [149, 169] width 35 height 20
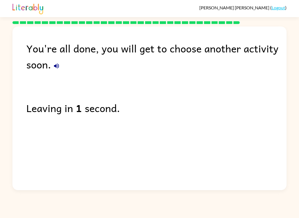
click at [247, 215] on div "[PERSON_NAME] ( Logout ) You're all done, you will get to choose another activi…" at bounding box center [149, 109] width 299 height 218
